Goal: Task Accomplishment & Management: Manage account settings

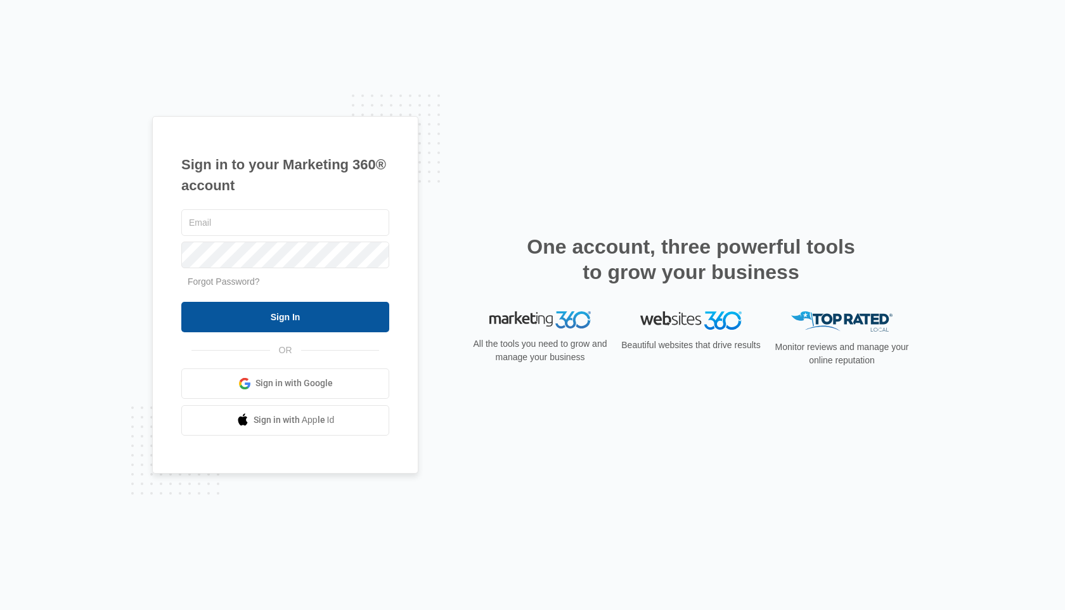
type input "[EMAIL_ADDRESS][DOMAIN_NAME]"
click at [318, 313] on input "Sign In" at bounding box center [285, 317] width 208 height 30
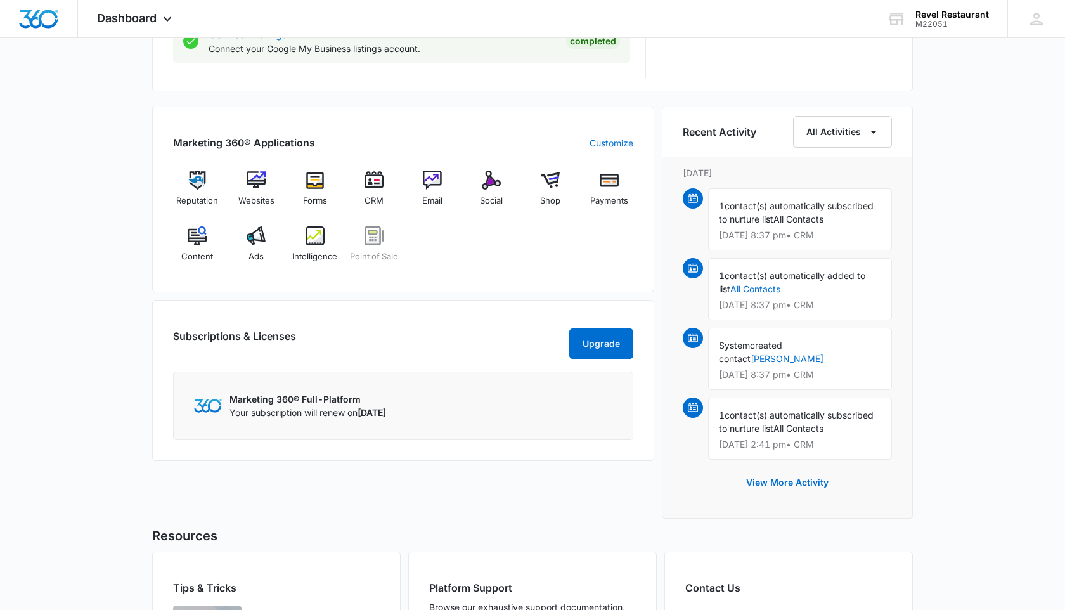
scroll to position [710, 0]
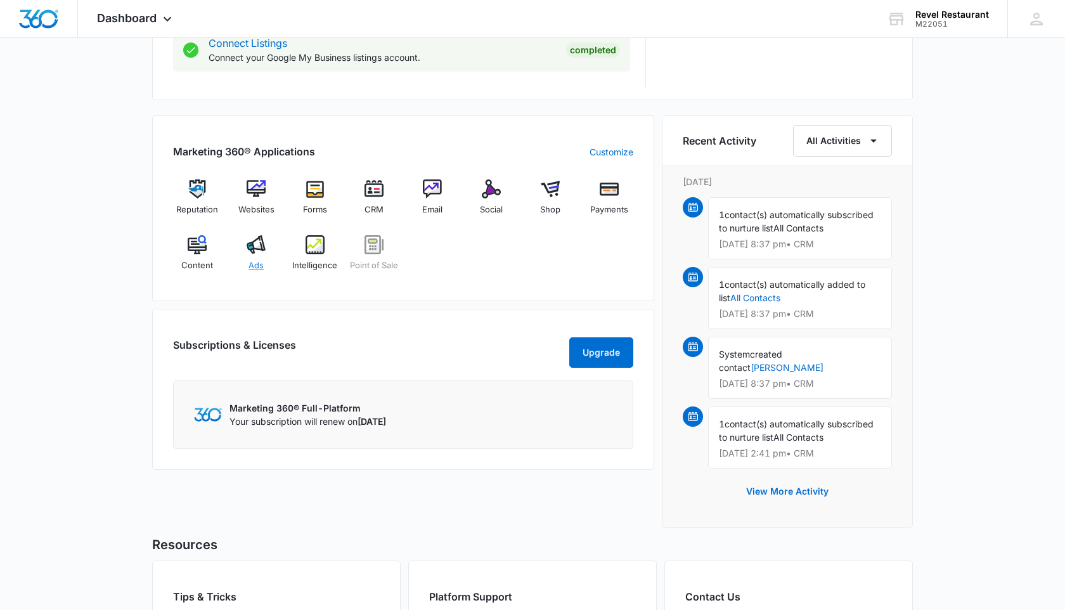
click at [254, 253] on img at bounding box center [256, 244] width 19 height 19
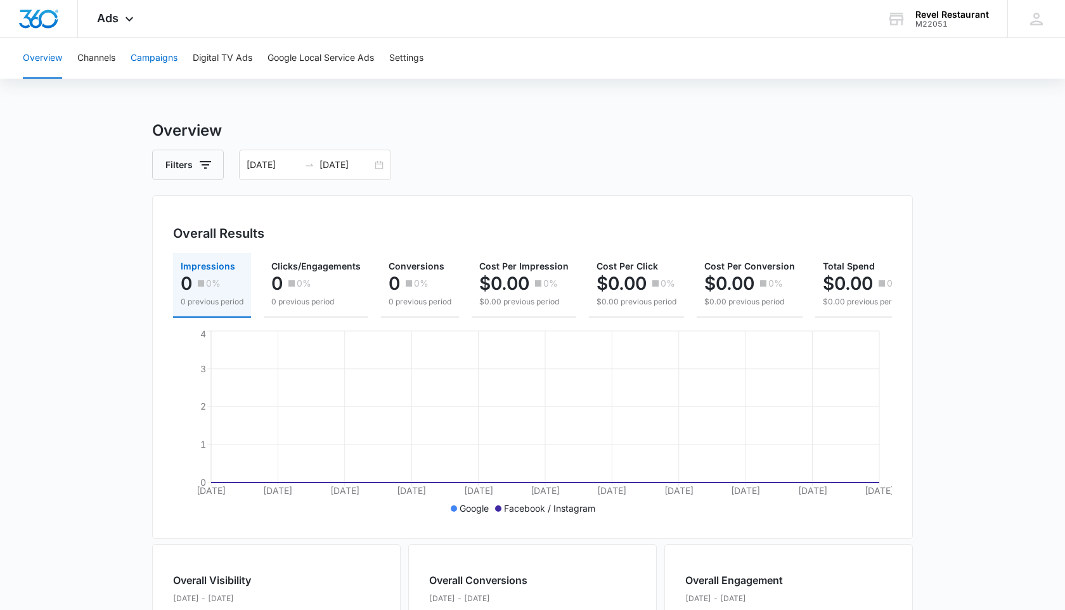
click at [166, 58] on button "Campaigns" at bounding box center [154, 58] width 47 height 41
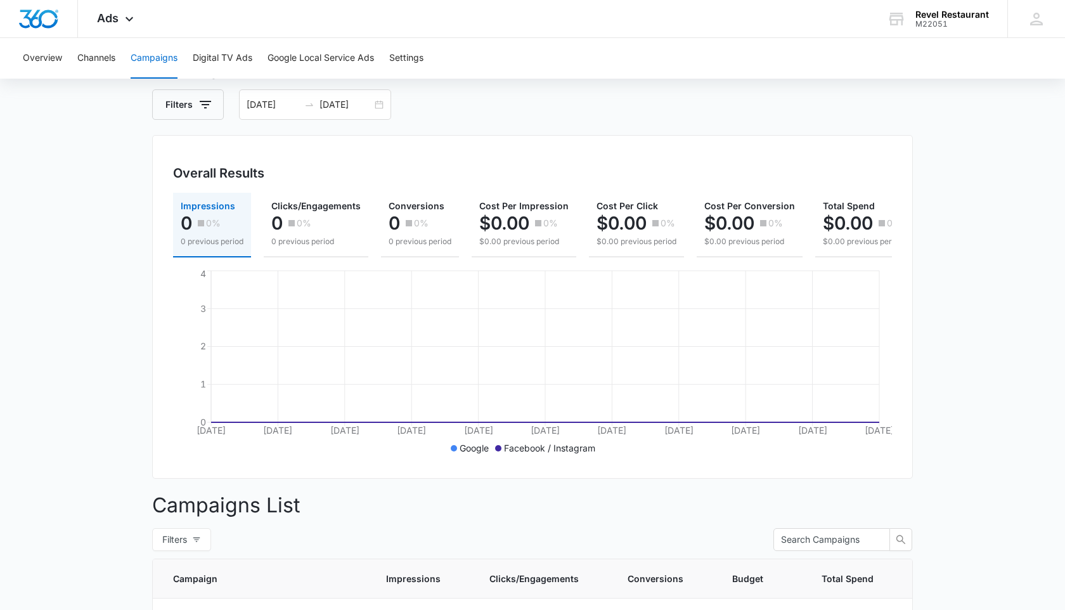
scroll to position [58, 0]
